Goal: Leave review/rating

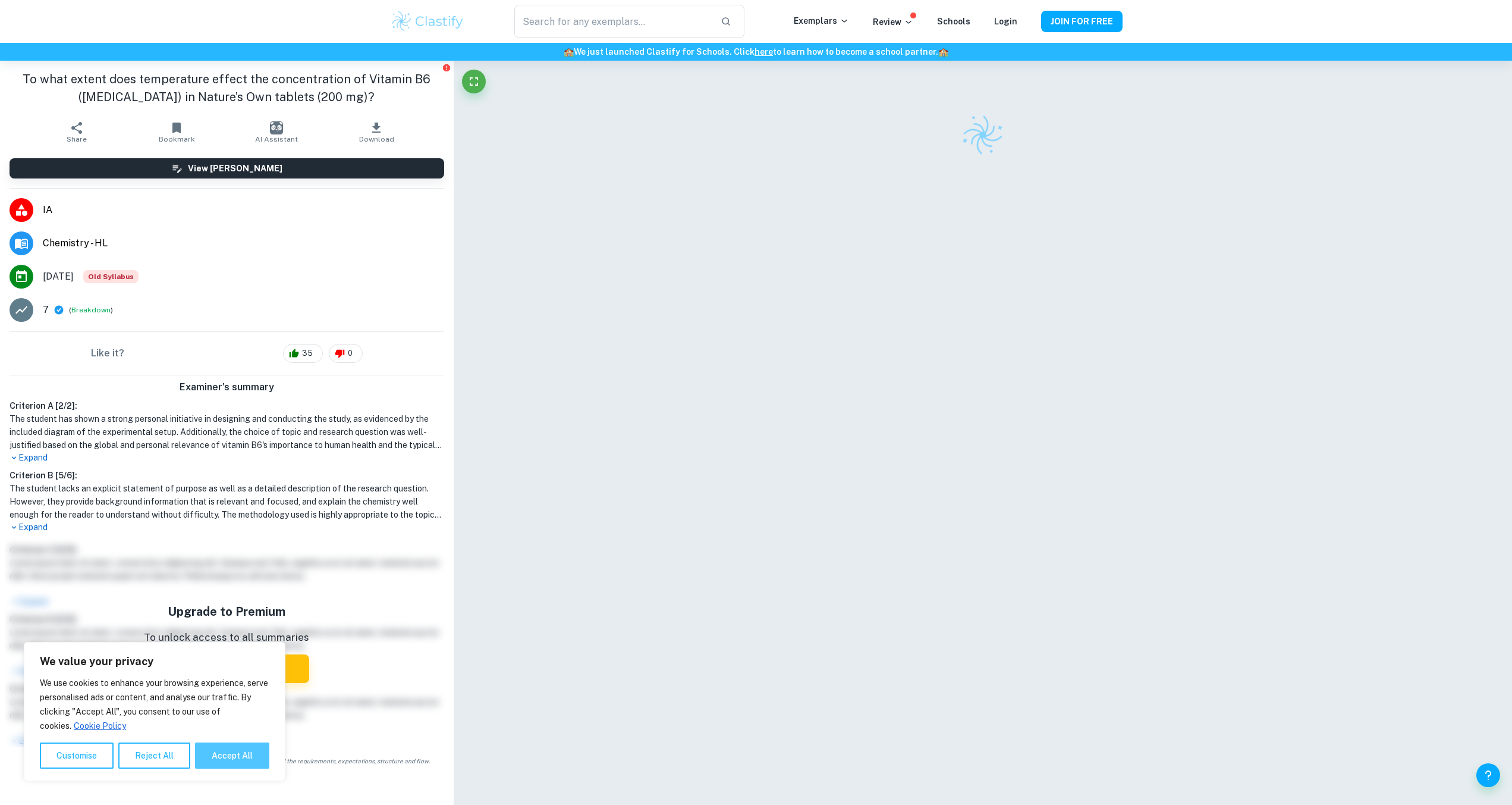
click at [249, 590] on button "Accept All" at bounding box center [232, 755] width 74 height 26
checkbox input "true"
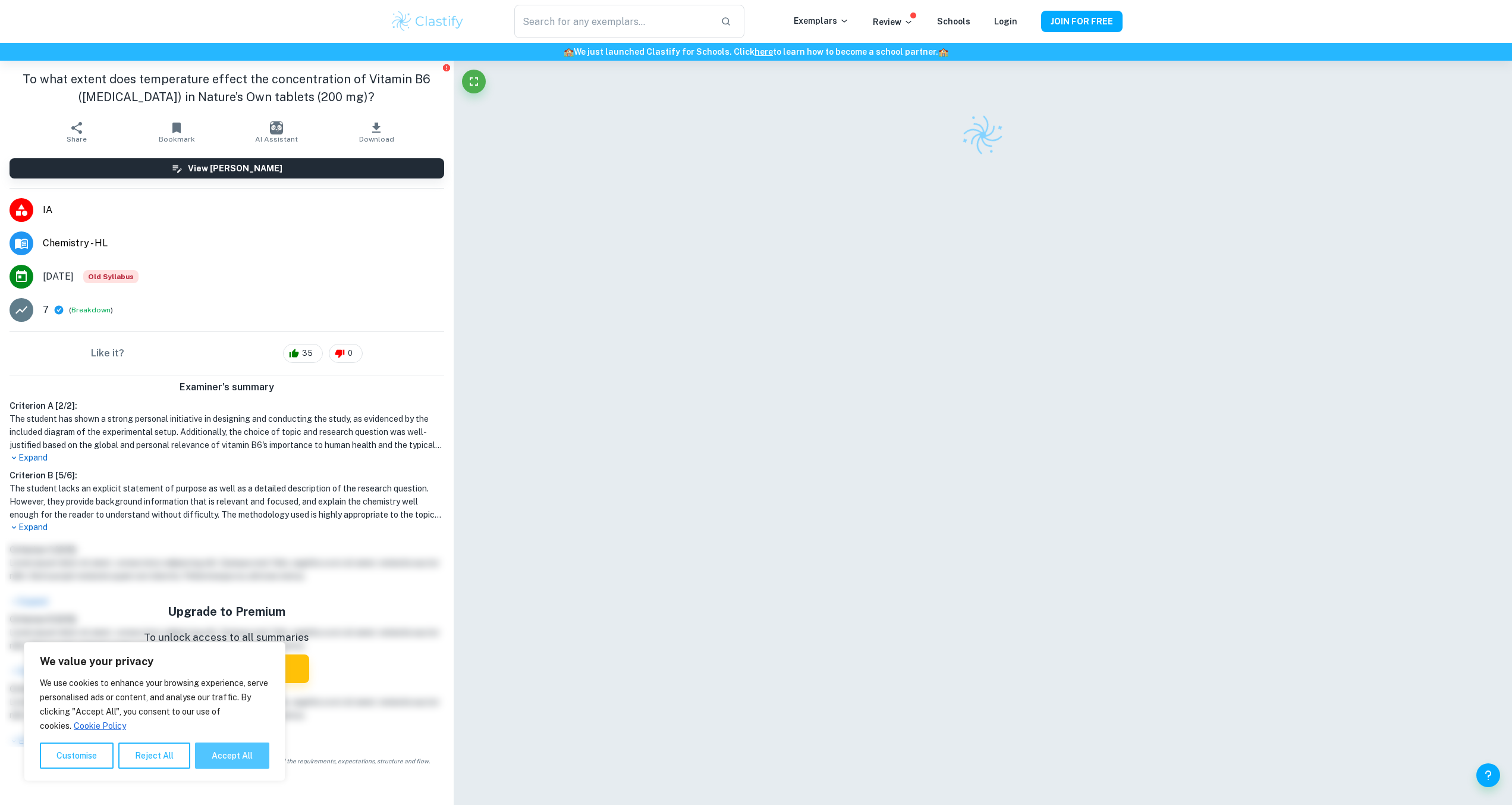
checkbox input "true"
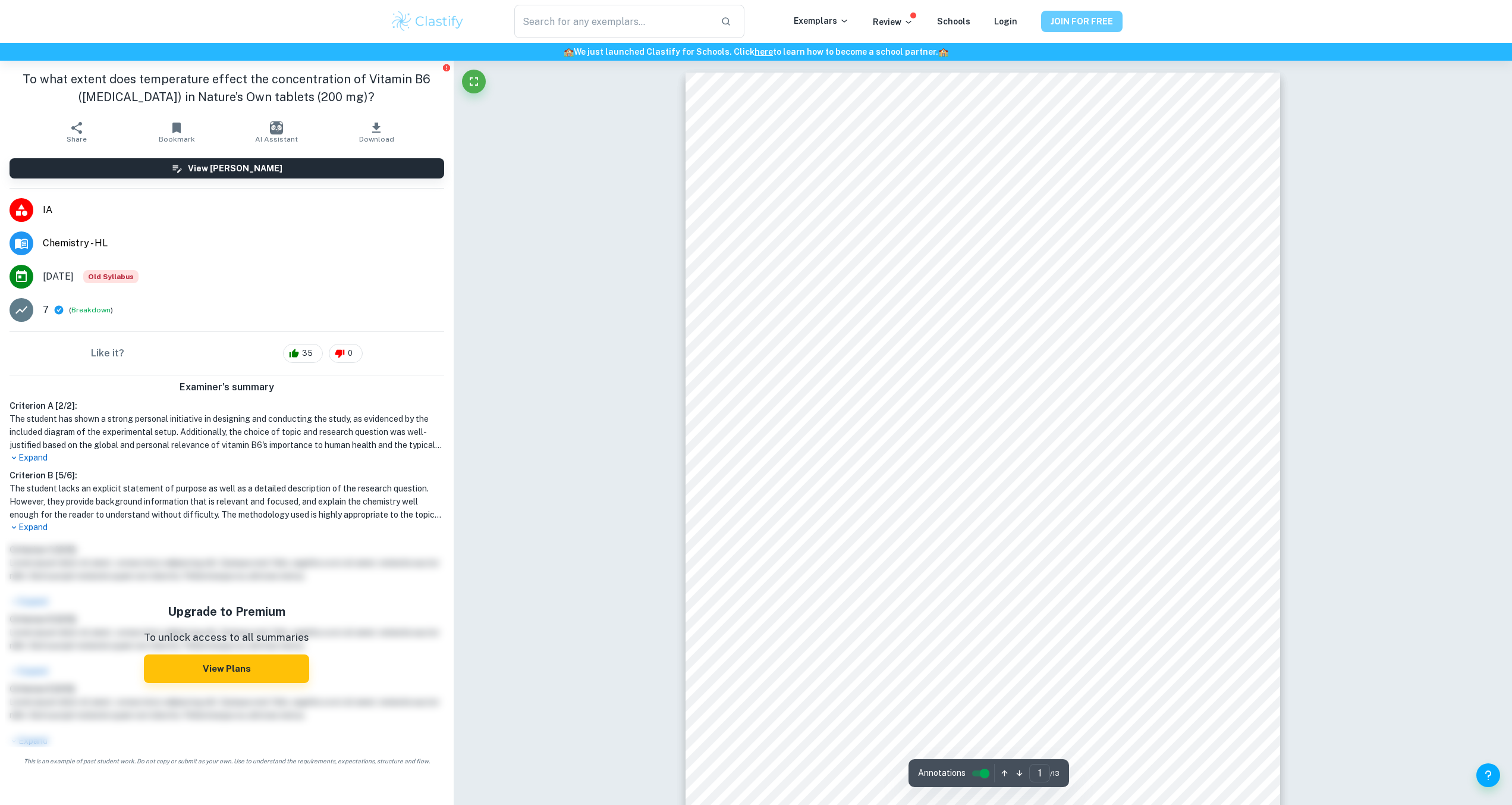
click at [1062, 29] on button "JOIN FOR FREE" at bounding box center [1082, 21] width 82 height 21
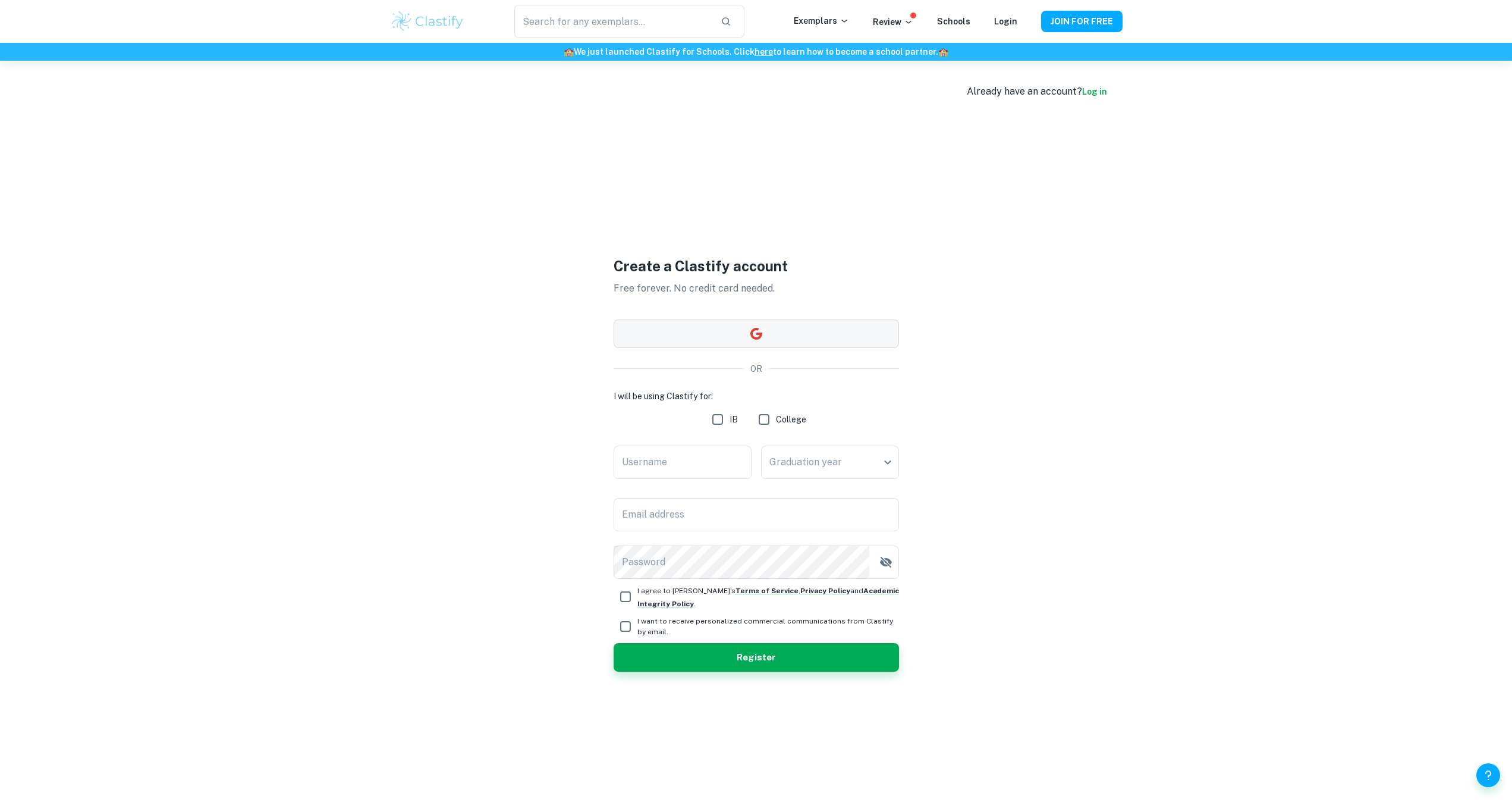
click at [766, 338] on button "button" at bounding box center [756, 334] width 286 height 29
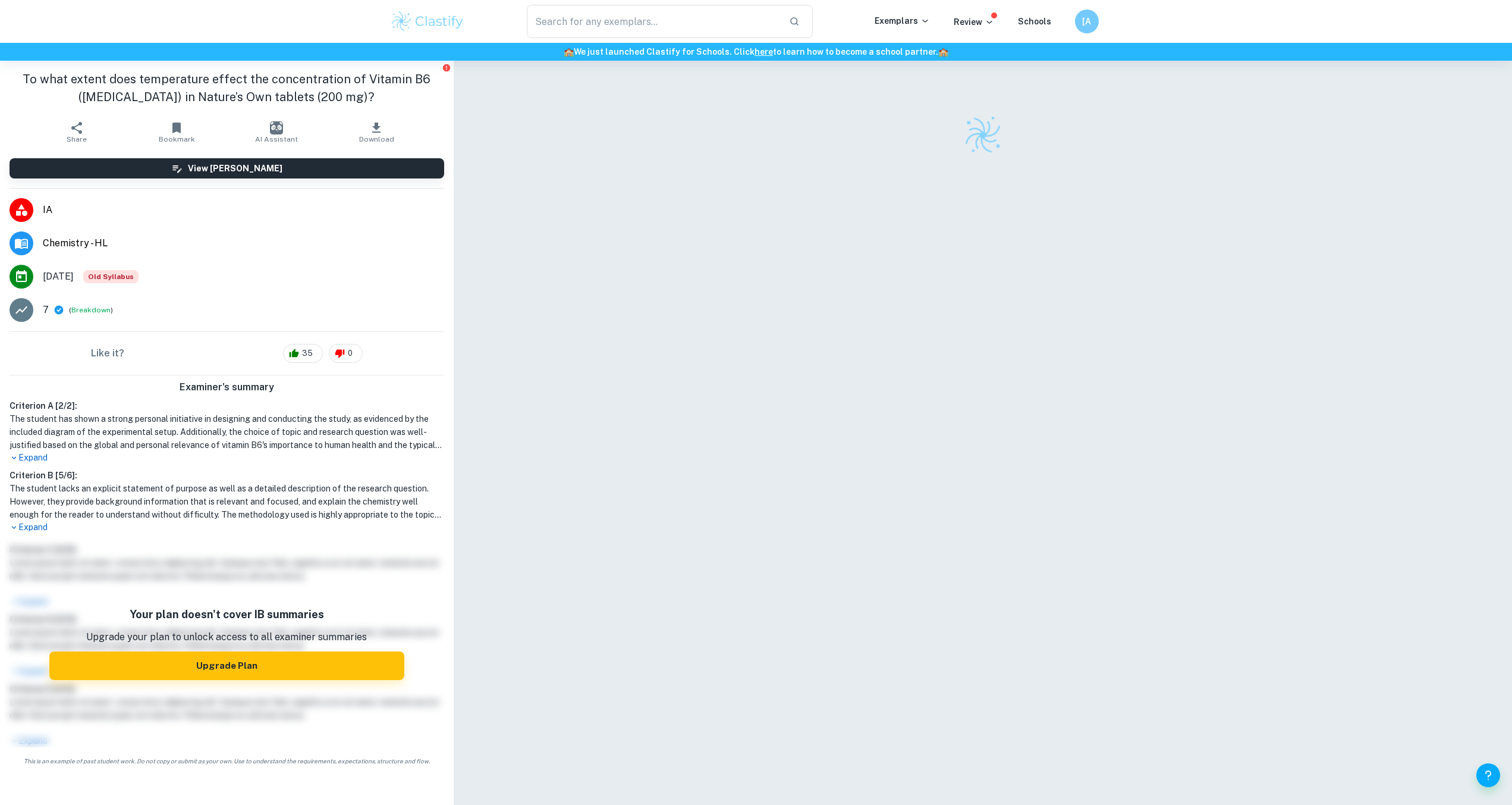
drag, startPoint x: 0, startPoint y: 0, endPoint x: 233, endPoint y: 442, distance: 499.7
click at [614, 319] on div at bounding box center [983, 439] width 1059 height 757
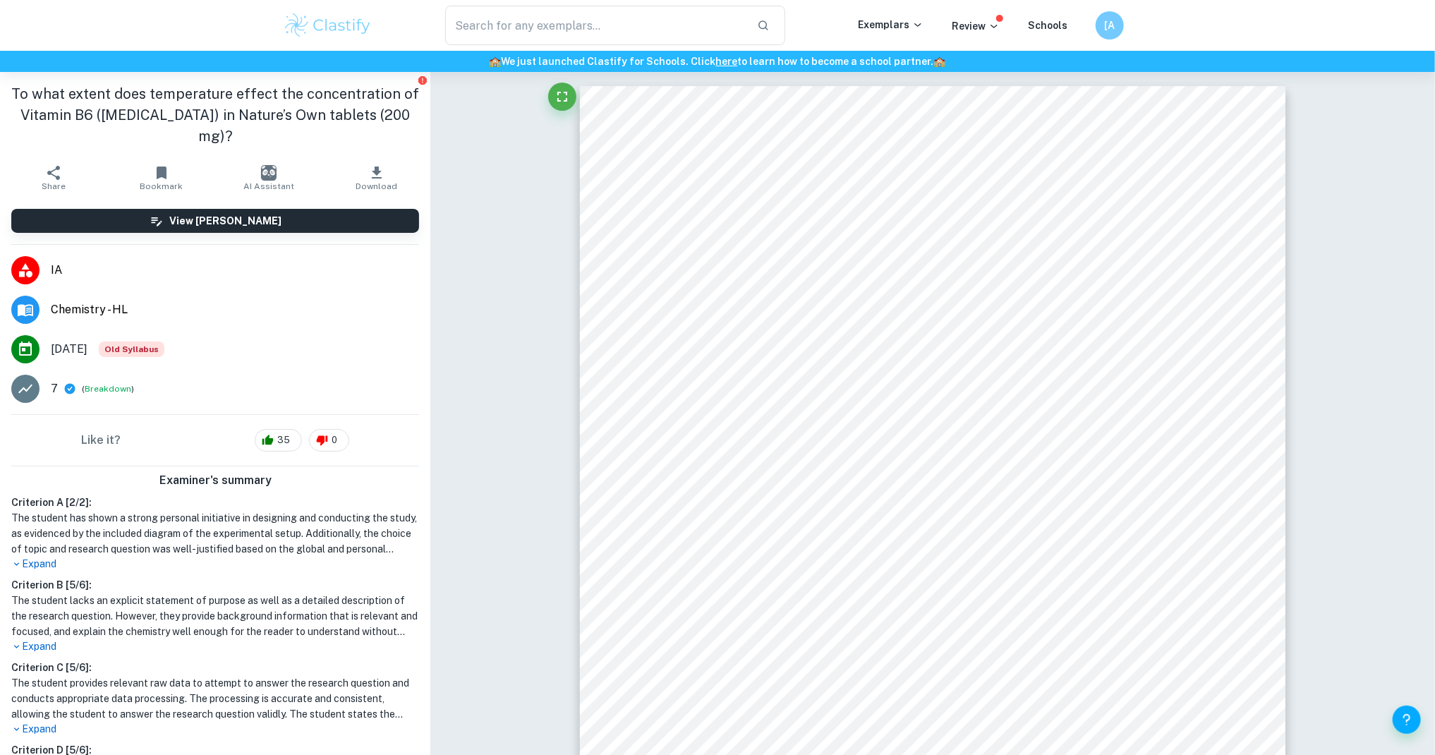
drag, startPoint x: 1409, startPoint y: 0, endPoint x: 576, endPoint y: 334, distance: 897.7
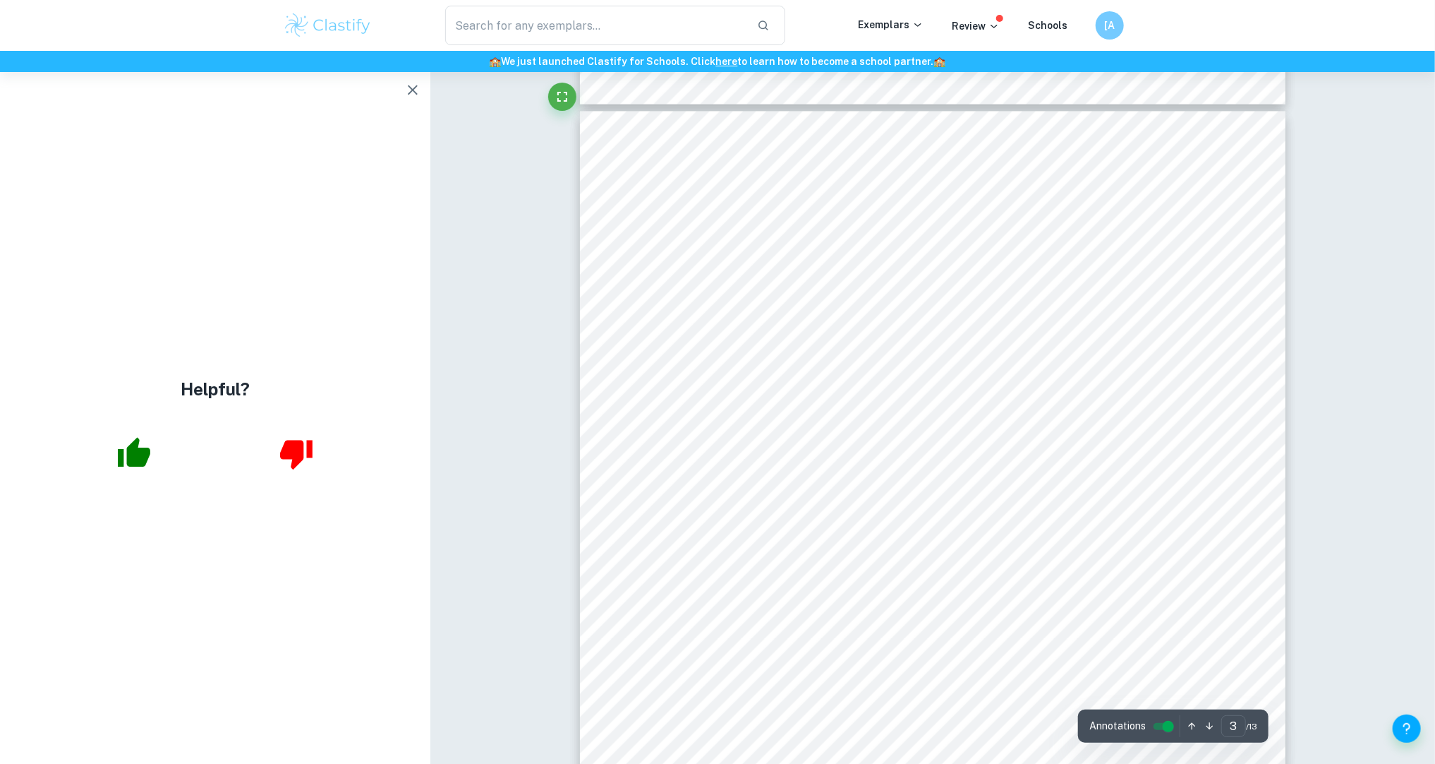
scroll to position [2258, 0]
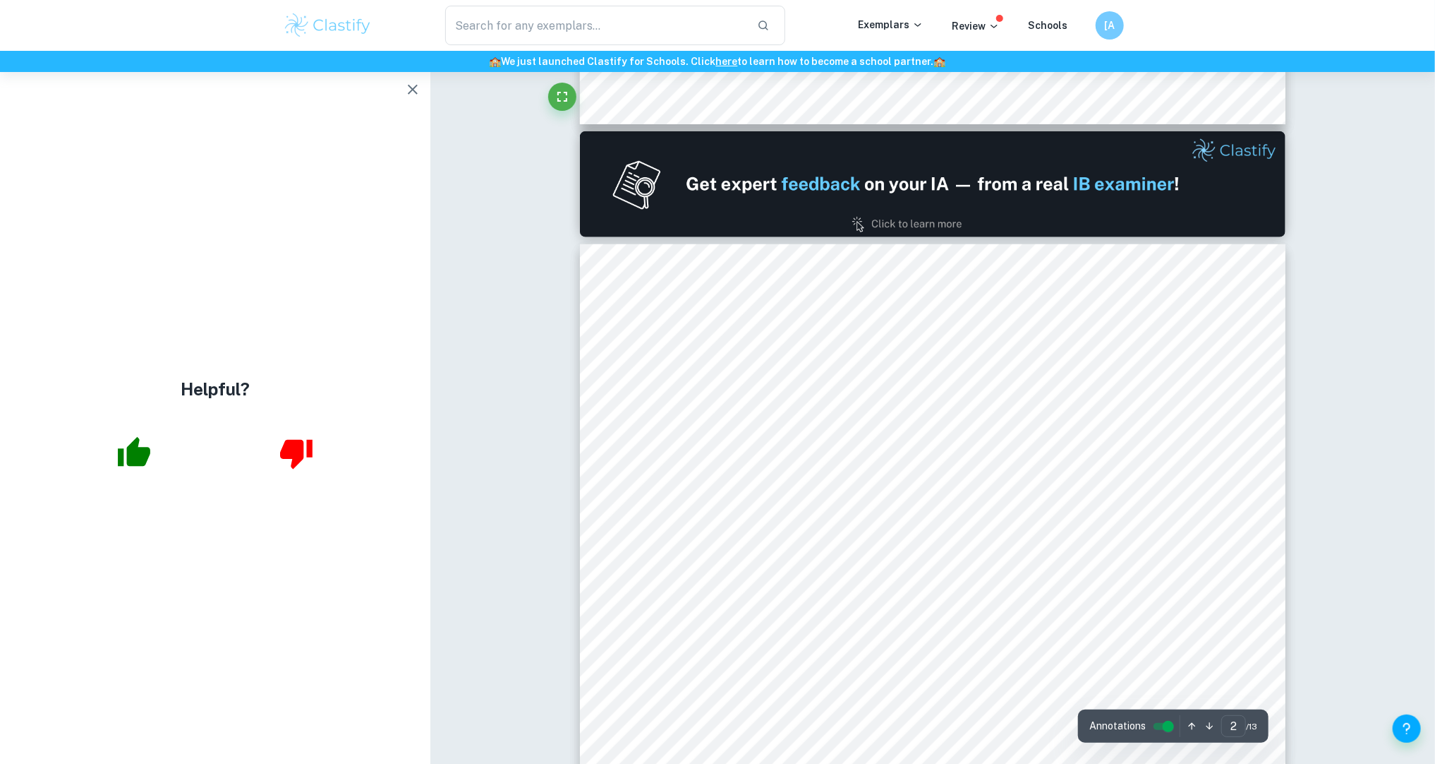
type input "1"
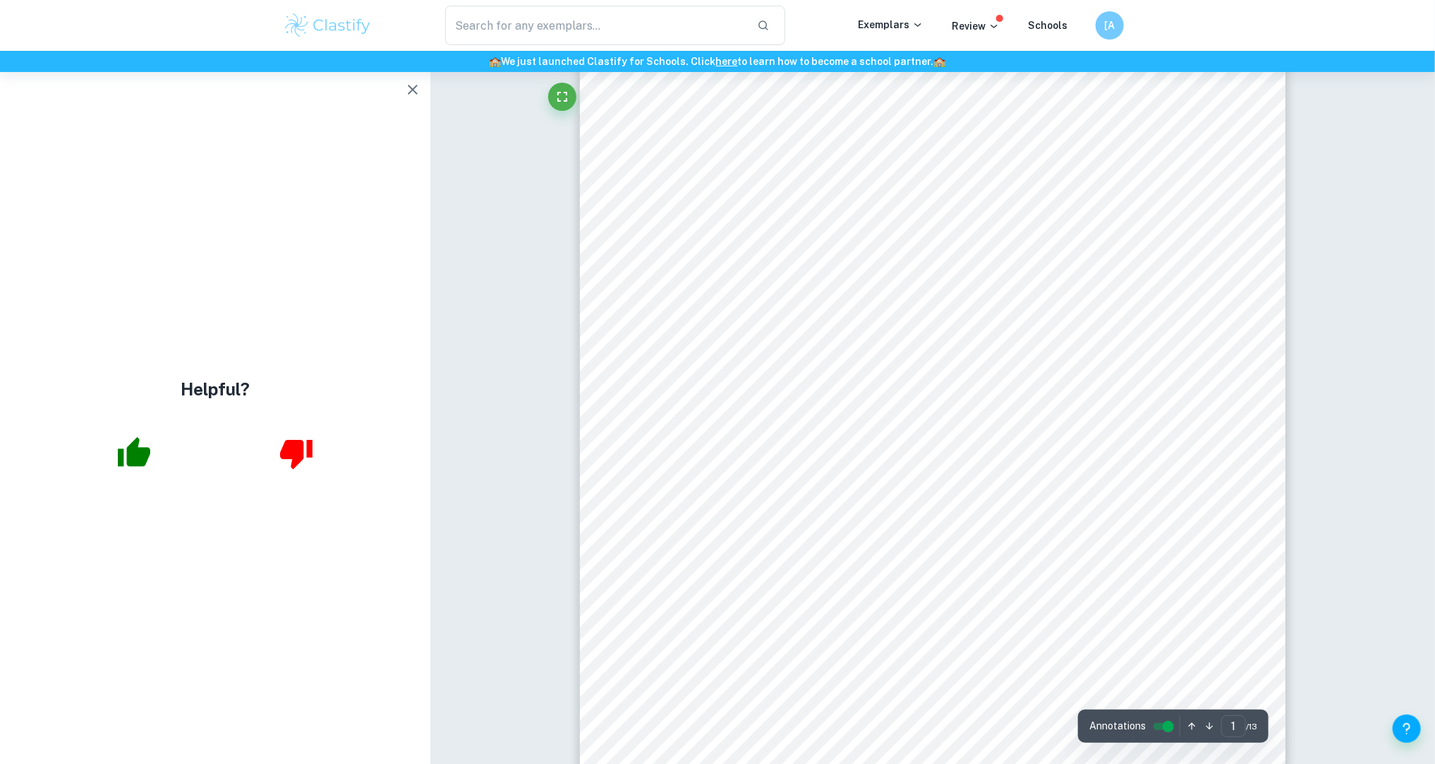
scroll to position [113, 0]
